Goal: Task Accomplishment & Management: Use online tool/utility

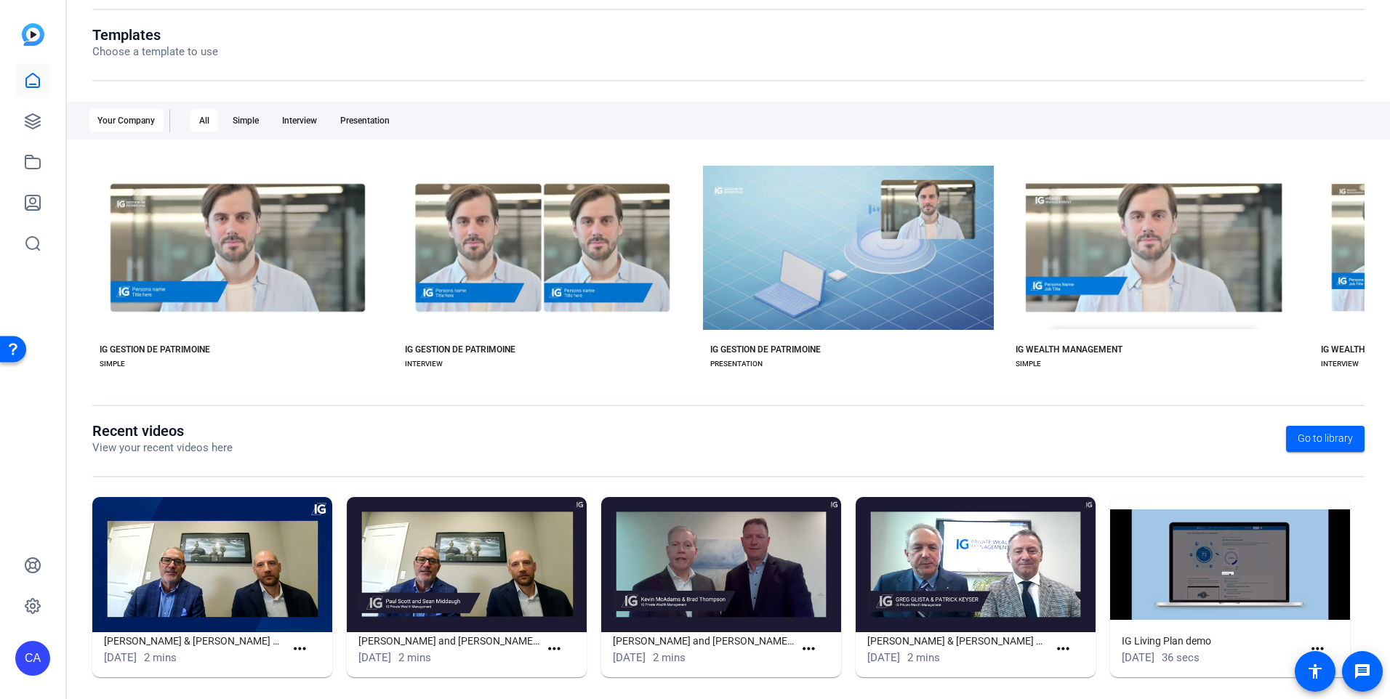
scroll to position [159, 0]
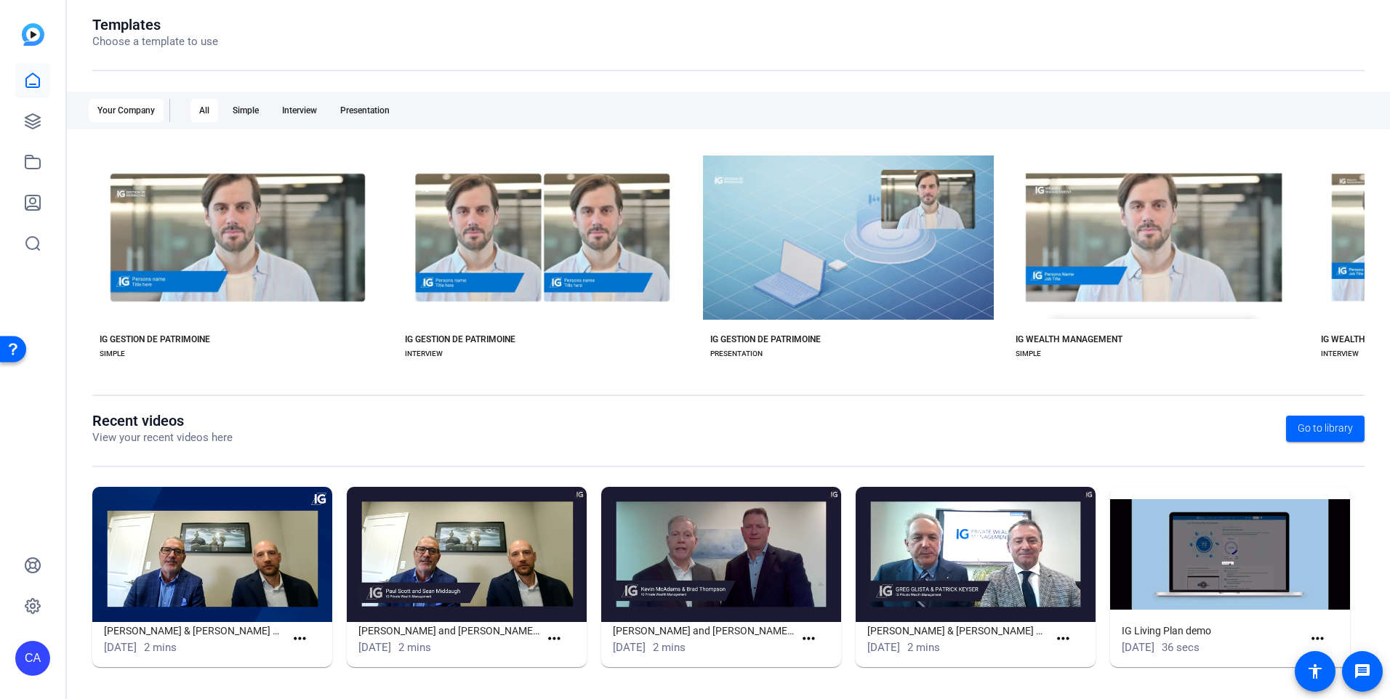
click at [56, 128] on div "CA" at bounding box center [32, 349] width 65 height 699
click at [27, 123] on icon at bounding box center [32, 121] width 15 height 15
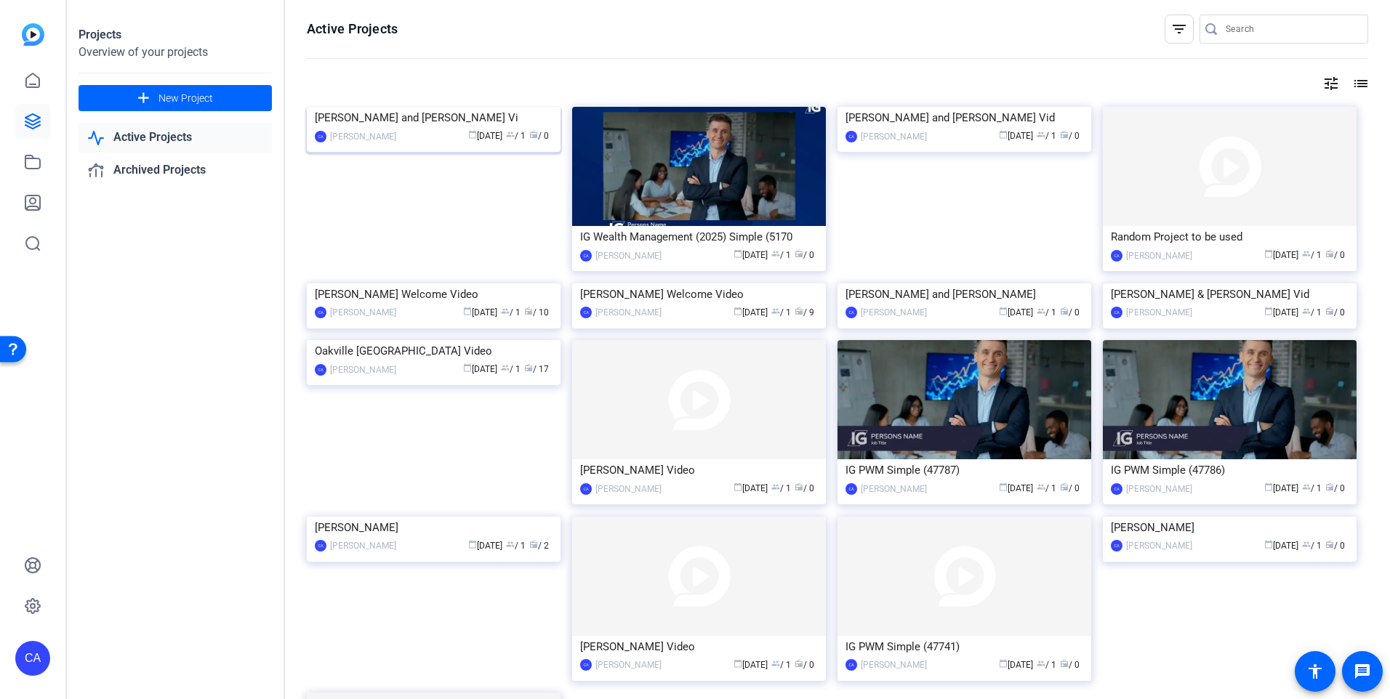
click at [435, 107] on img at bounding box center [434, 107] width 254 height 0
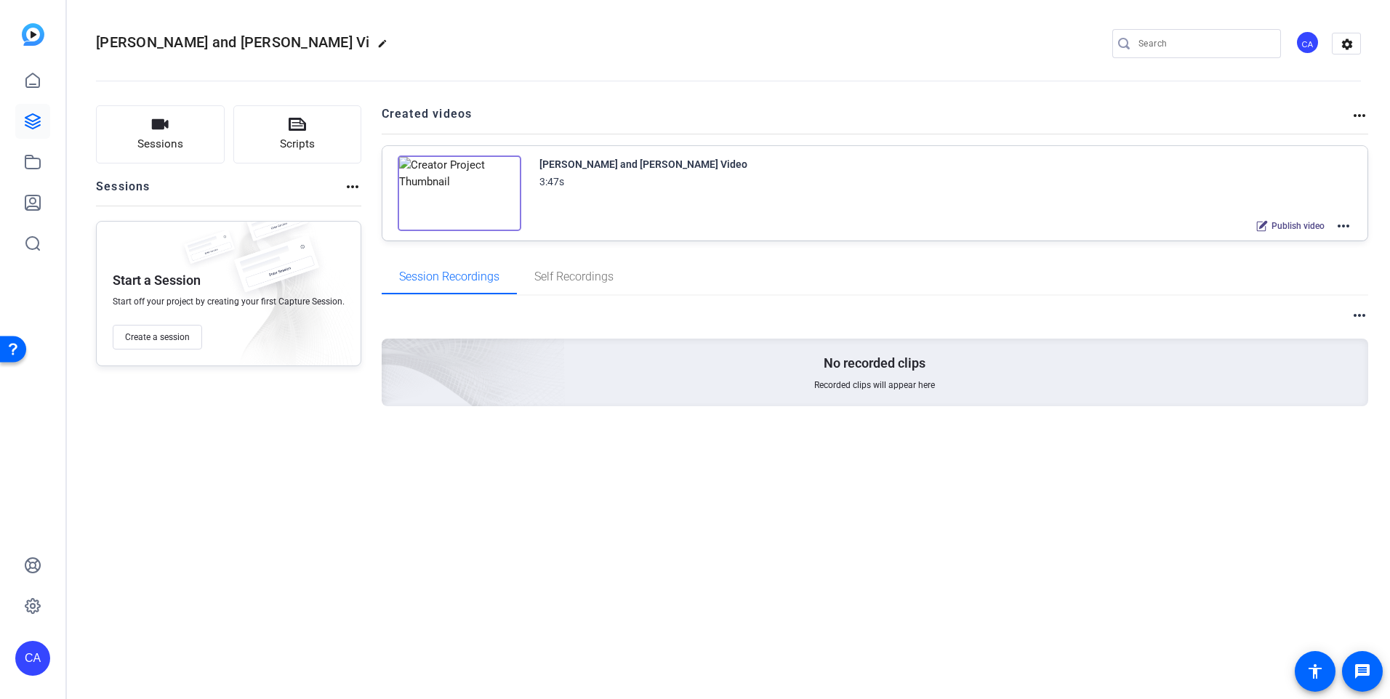
click at [1345, 227] on mat-icon "more_horiz" at bounding box center [1342, 225] width 17 height 17
click at [1306, 240] on span "Edit in Creator" at bounding box center [1289, 243] width 101 height 17
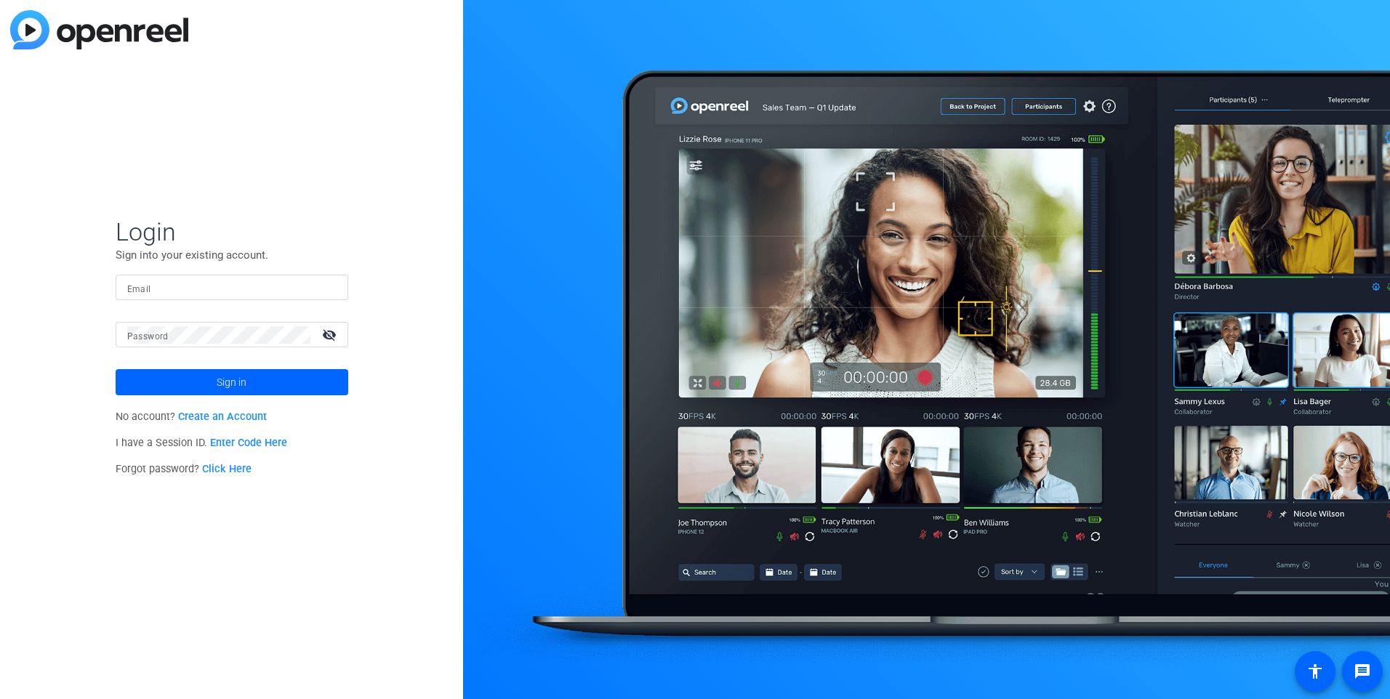
drag, startPoint x: 0, startPoint y: 0, endPoint x: 181, endPoint y: 293, distance: 344.3
click at [181, 293] on input "Email" at bounding box center [231, 287] width 209 height 17
type input "CATHERINE.AMBROSE@IG.CA"
click at [116, 369] on button "Sign in" at bounding box center [232, 382] width 233 height 26
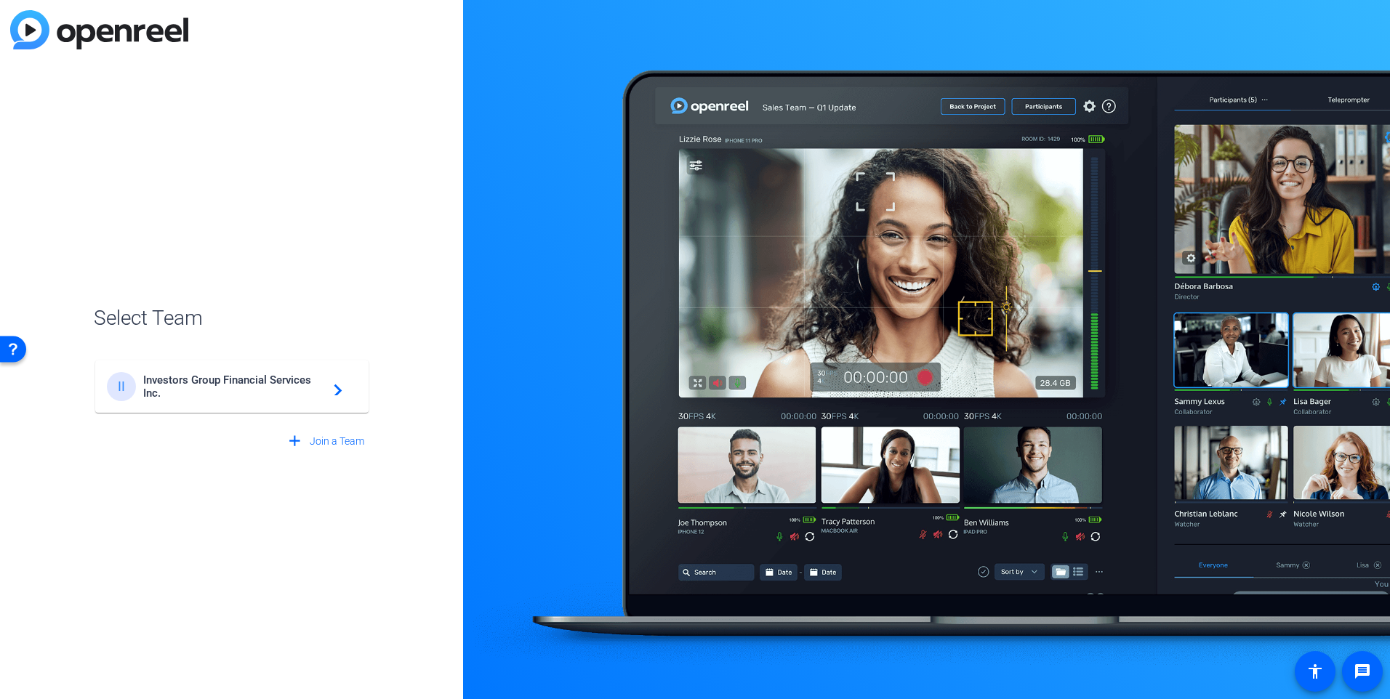
click at [269, 383] on span "Investors Group Financial Services Inc." at bounding box center [234, 387] width 182 height 26
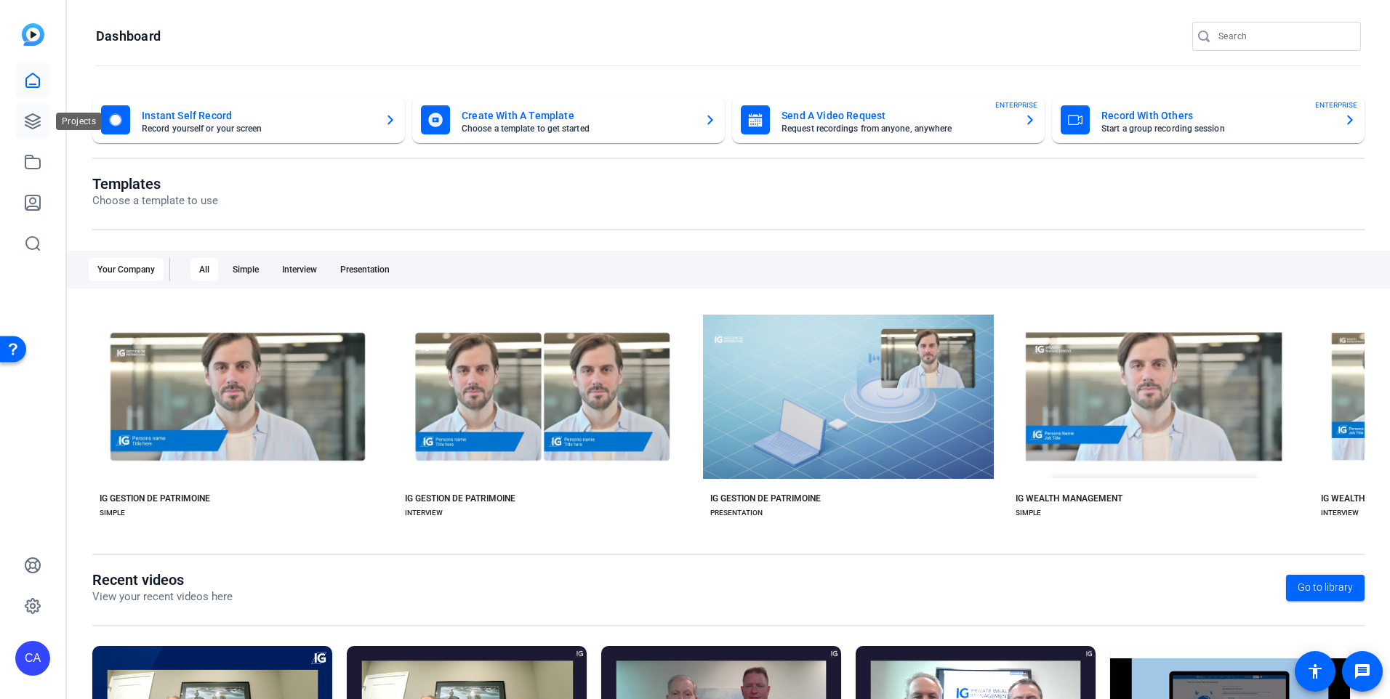
click at [36, 125] on icon at bounding box center [32, 121] width 17 height 17
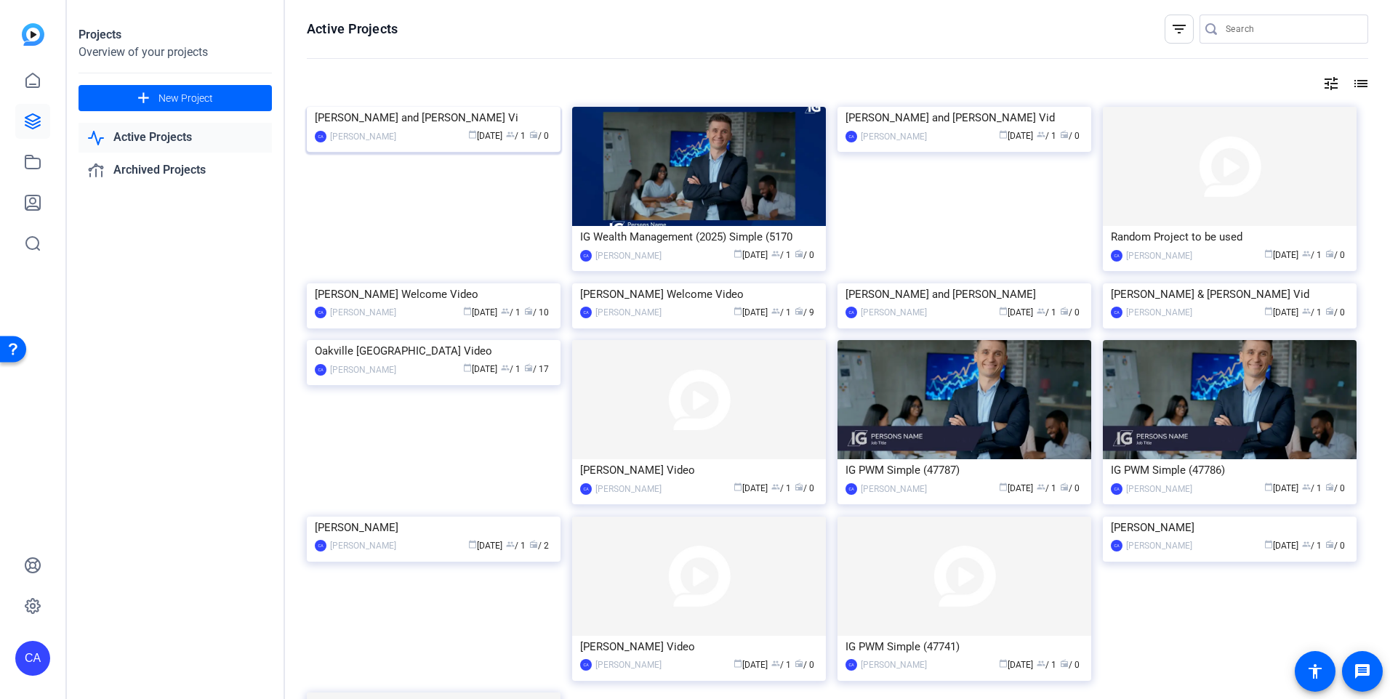
click at [444, 107] on img at bounding box center [434, 107] width 254 height 0
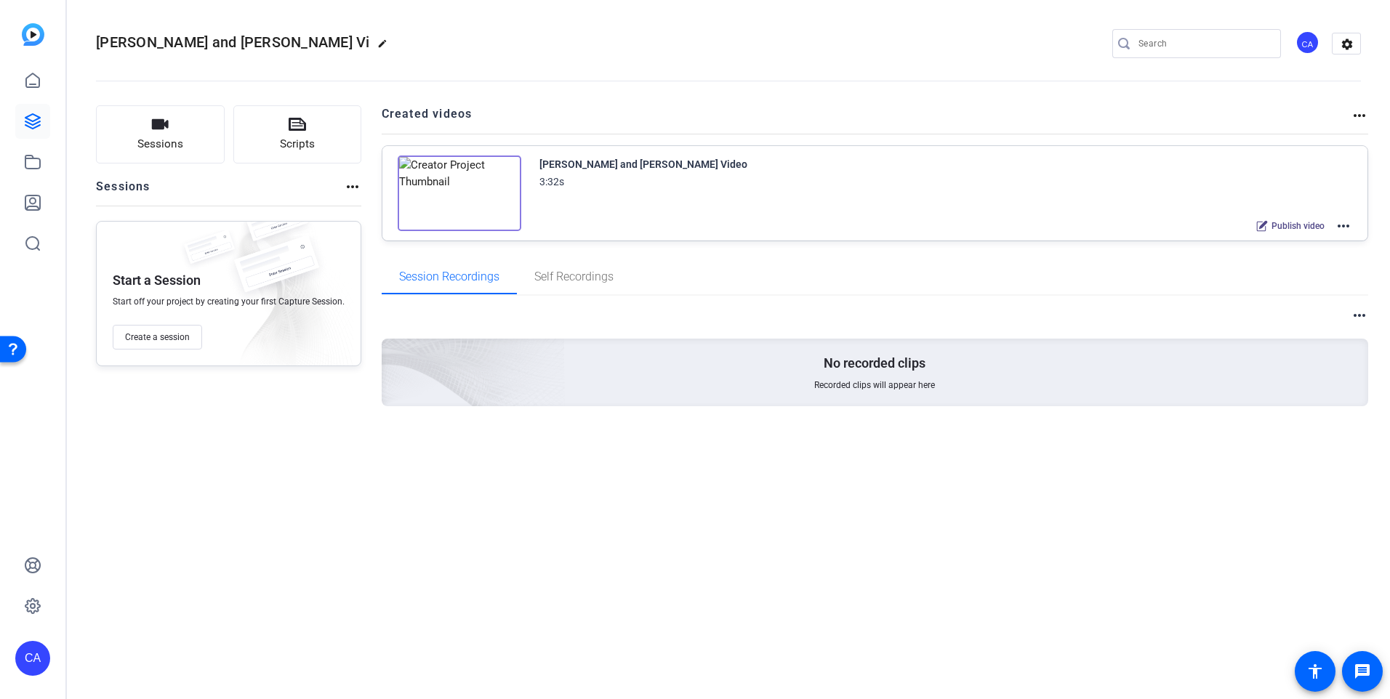
click at [1346, 225] on mat-icon "more_horiz" at bounding box center [1342, 225] width 17 height 17
click at [1311, 241] on span "Edit in Creator" at bounding box center [1289, 243] width 101 height 17
